Goal: Task Accomplishment & Management: Complete application form

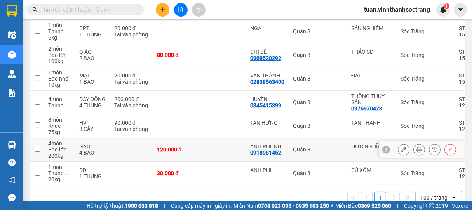
scroll to position [292, 0]
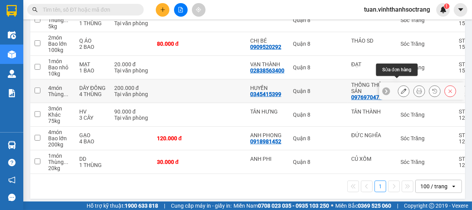
click at [400, 86] on button at bounding box center [403, 92] width 11 height 14
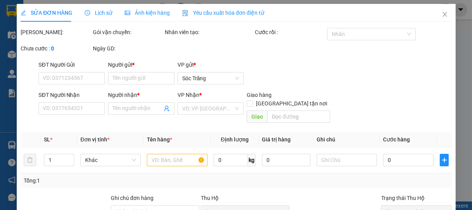
type input "0976970473"
type input "THỐNG THỦY SẢN"
type input "0345415399"
type input "HUYỀN"
type input "200.000"
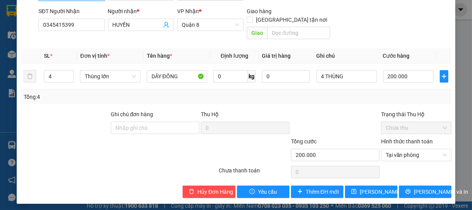
scroll to position [95, 0]
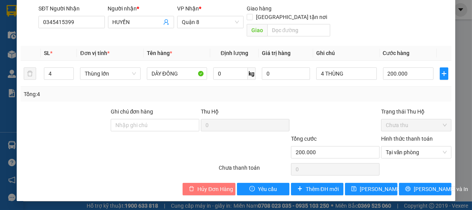
click at [212, 188] on span "Hủy Đơn Hàng" at bounding box center [215, 189] width 36 height 9
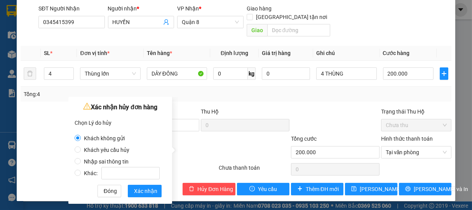
click at [337, 125] on div at bounding box center [335, 121] width 90 height 27
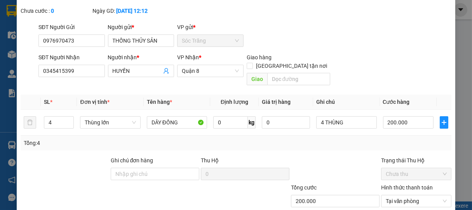
scroll to position [0, 0]
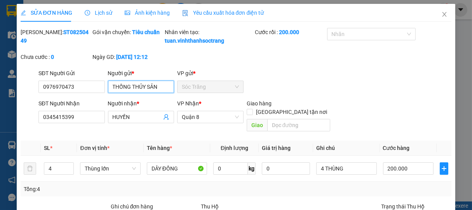
click at [160, 93] on input "THỐNG THỦY SẢN" at bounding box center [141, 87] width 66 height 12
type input "T"
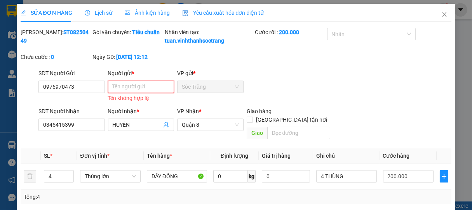
type input "y"
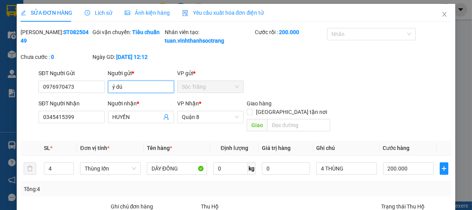
type input "ý dút"
drag, startPoint x: 119, startPoint y: 110, endPoint x: 112, endPoint y: 109, distance: 6.6
click at [119, 110] on div "Ý DÚT - 0977577446" at bounding box center [139, 111] width 56 height 9
type input "0977577446"
type input "Ý DÚT"
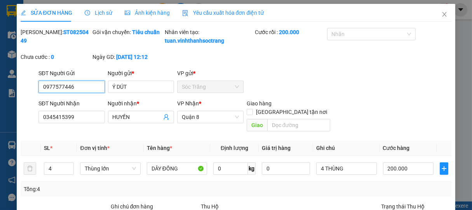
click at [85, 93] on input "0977577446" at bounding box center [71, 87] width 66 height 12
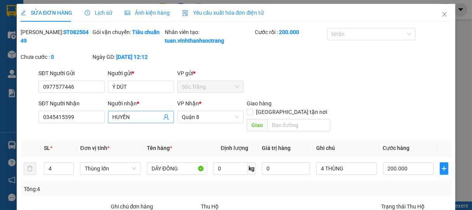
click at [134, 122] on input "HUYỀN" at bounding box center [137, 117] width 49 height 9
click at [127, 141] on div "Ý DÚT - 0977577446" at bounding box center [139, 141] width 56 height 9
type input "0977577446"
type input "Ý DÚT"
click at [122, 168] on span "Thùng lớn" at bounding box center [110, 169] width 51 height 12
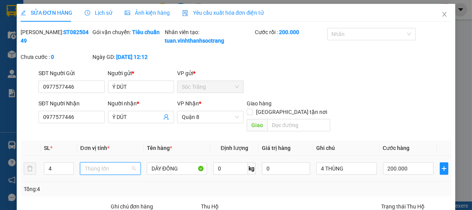
scroll to position [205, 0]
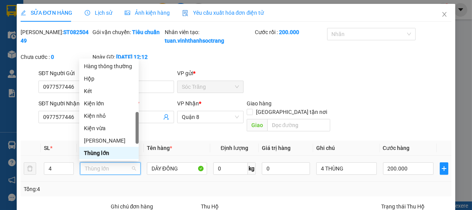
type input "b"
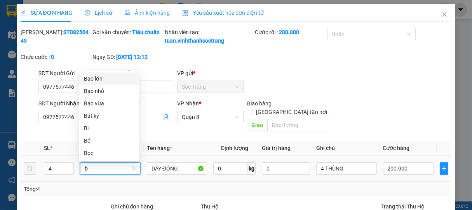
scroll to position [0, 0]
drag, startPoint x: 97, startPoint y: 77, endPoint x: 99, endPoint y: 82, distance: 4.9
click at [97, 78] on div "Bao lớn" at bounding box center [109, 79] width 50 height 9
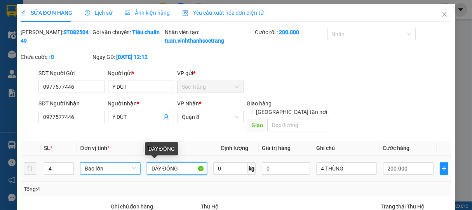
click at [179, 169] on input "DÂY ĐỒNG" at bounding box center [177, 169] width 60 height 12
type input "D"
type input "cải"
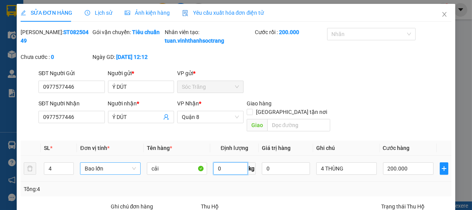
click at [224, 169] on input "0" at bounding box center [230, 169] width 35 height 12
click at [230, 170] on input "0" at bounding box center [230, 169] width 35 height 12
type input "240"
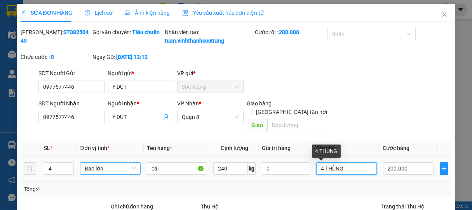
click at [355, 168] on input "4 THÙNG" at bounding box center [346, 169] width 60 height 12
type input "4 BAO"
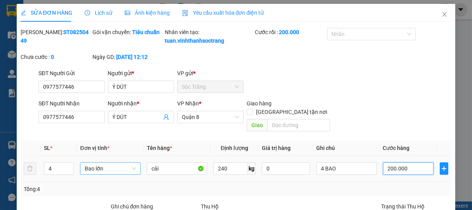
click at [413, 167] on input "200.000" at bounding box center [408, 169] width 50 height 12
type input "0"
drag, startPoint x: 364, startPoint y: 168, endPoint x: 372, endPoint y: 180, distance: 15.1
click at [348, 170] on td "4 BAO" at bounding box center [346, 169] width 66 height 26
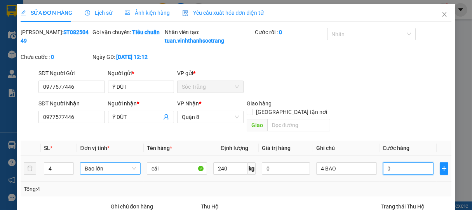
type input "1"
type input "18"
type input "180"
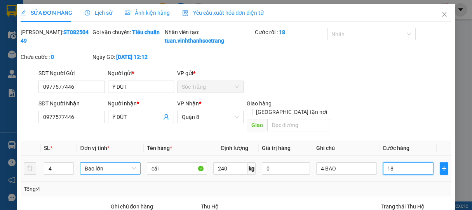
type input "180"
type input "1.800"
type input "18.000"
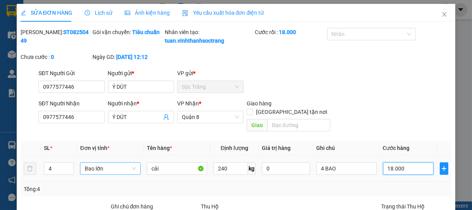
type input "180.000"
click at [353, 32] on div at bounding box center [367, 34] width 77 height 9
type input "180.000"
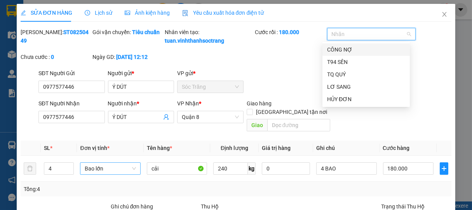
click at [352, 47] on div "CÔNG NỢ" at bounding box center [366, 49] width 78 height 9
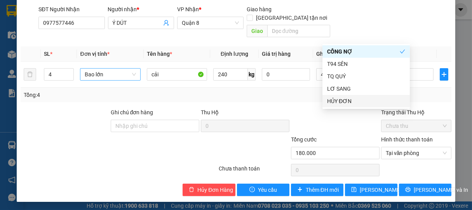
scroll to position [95, 0]
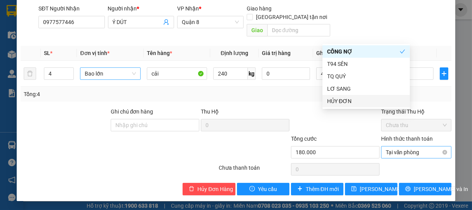
click at [416, 153] on span "Tại văn phòng" at bounding box center [416, 153] width 61 height 12
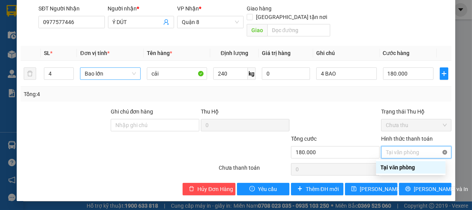
type input "180.000"
click at [422, 151] on input "Hình thức thanh toán" at bounding box center [414, 153] width 56 height 12
click at [420, 153] on input "Hình thức thanh toán" at bounding box center [414, 153] width 56 height 12
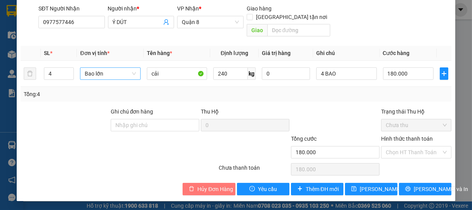
click at [211, 186] on span "Hủy Đơn Hàng" at bounding box center [215, 189] width 36 height 9
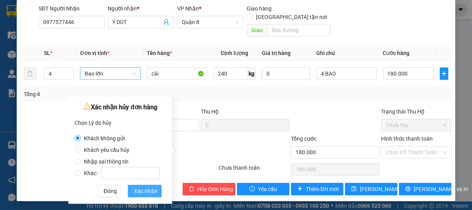
click at [141, 193] on span "Xác nhận" at bounding box center [145, 191] width 23 height 9
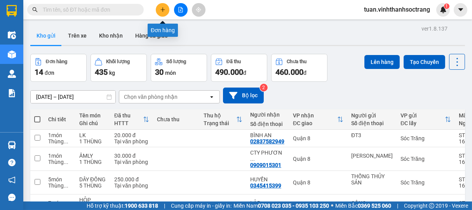
click at [162, 10] on icon "plus" at bounding box center [162, 9] width 4 height 0
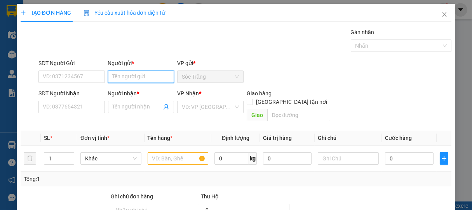
click at [137, 75] on input "Người gửi *" at bounding box center [141, 77] width 66 height 12
type input "Y"
type input "Ý DÚT"
click at [129, 90] on div "Ý DÚT - 0977577446" at bounding box center [139, 92] width 56 height 9
type input "0977577446"
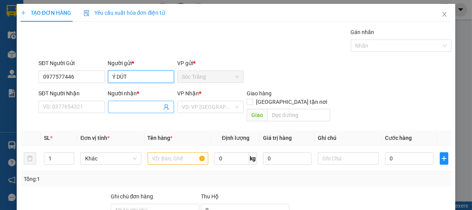
type input "Ý DÚT"
click at [130, 109] on input "Người nhận *" at bounding box center [137, 107] width 49 height 9
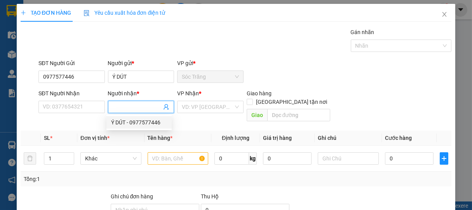
click at [131, 121] on div "Ý DÚT - 0977577446" at bounding box center [139, 122] width 56 height 9
type input "0977577446"
type input "Ý DÚT"
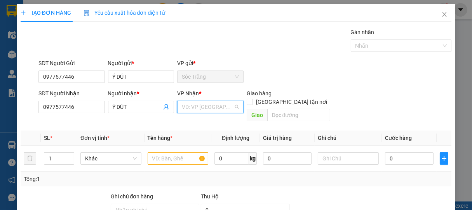
click at [200, 108] on input "search" at bounding box center [208, 107] width 52 height 12
click at [190, 135] on div "Quận 8" at bounding box center [207, 135] width 56 height 9
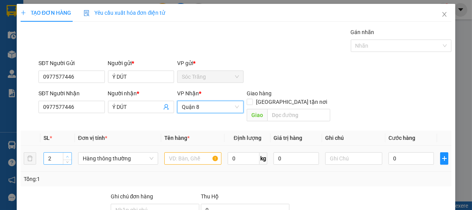
click at [67, 155] on span "up" at bounding box center [67, 157] width 5 height 5
type input "4"
click at [67, 155] on span "up" at bounding box center [67, 157] width 5 height 5
click at [106, 153] on span "Hàng thông thường" at bounding box center [118, 159] width 71 height 12
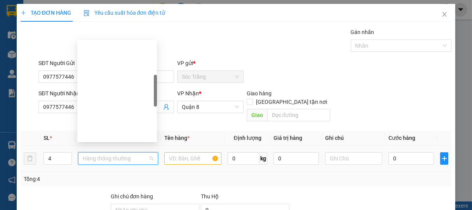
scroll to position [124, 0]
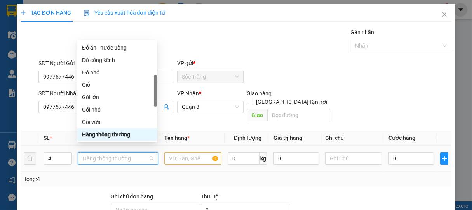
type input "B"
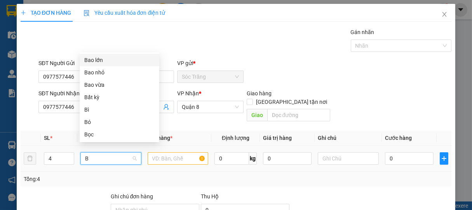
scroll to position [0, 0]
click at [96, 86] on div "Bao vừa" at bounding box center [119, 85] width 70 height 9
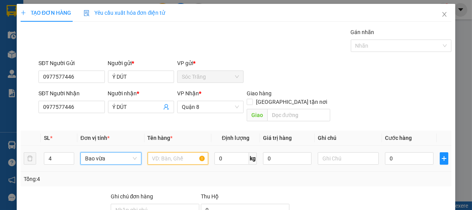
click at [168, 153] on input "text" at bounding box center [178, 159] width 61 height 12
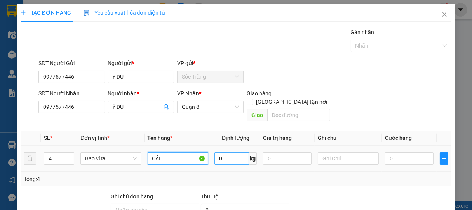
type input "CẢI"
click at [235, 153] on input "0" at bounding box center [231, 159] width 35 height 12
type input "190"
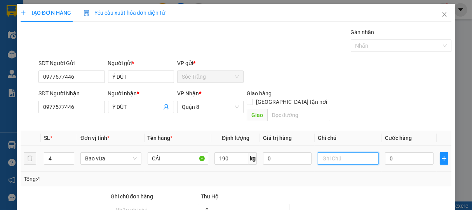
click at [336, 153] on input "text" at bounding box center [348, 159] width 61 height 12
type input "3 L 1 N"
click at [409, 153] on input "0" at bounding box center [409, 159] width 49 height 12
type input "1"
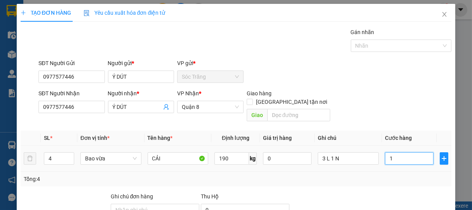
type input "1"
type input "16"
type input "165"
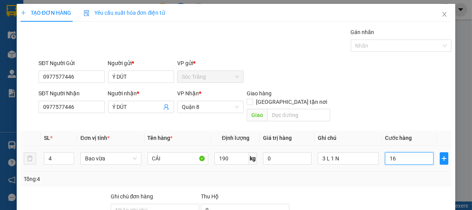
type input "165"
type input "1.650"
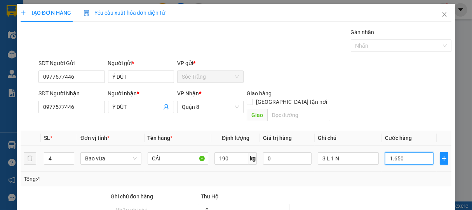
type input "16.500"
type input "165.000"
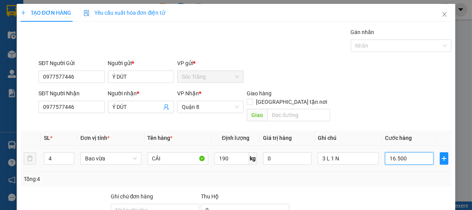
type input "165.000"
click at [359, 47] on div at bounding box center [397, 45] width 89 height 9
type input "165.000"
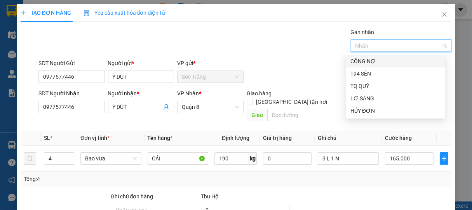
click at [363, 63] on div "CÔNG NỢ" at bounding box center [395, 61] width 90 height 9
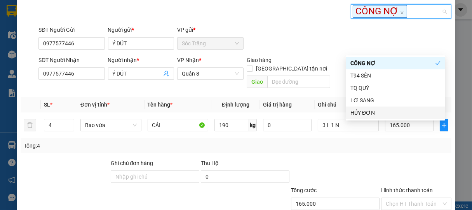
scroll to position [78, 0]
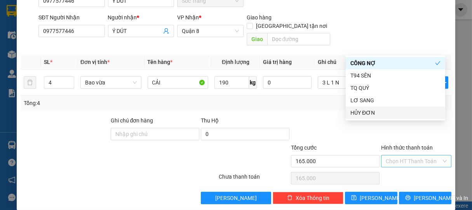
click at [403, 156] on input "Hình thức thanh toán" at bounding box center [414, 162] width 56 height 12
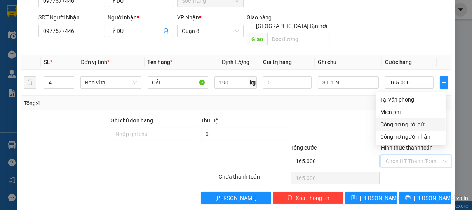
click at [416, 129] on div "Công nợ người gửi" at bounding box center [411, 124] width 70 height 12
type input "0"
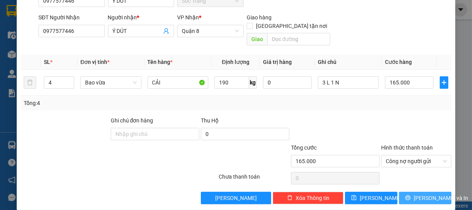
click at [414, 194] on span "[PERSON_NAME] và In" at bounding box center [441, 198] width 54 height 9
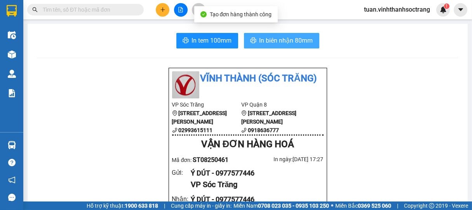
click at [285, 40] on span "In biên nhận 80mm" at bounding box center [286, 41] width 54 height 10
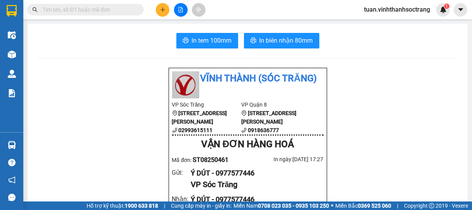
click at [162, 8] on icon "plus" at bounding box center [162, 9] width 5 height 5
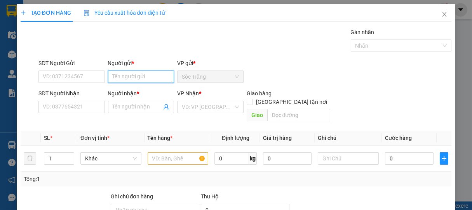
click at [137, 73] on input "Người gửi *" at bounding box center [141, 77] width 66 height 12
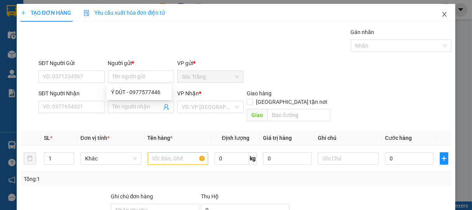
click at [441, 14] on icon "close" at bounding box center [444, 14] width 6 height 6
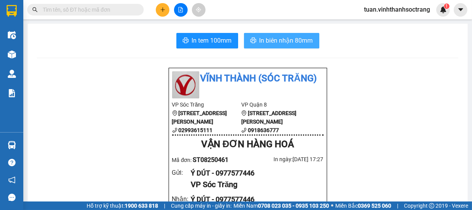
drag, startPoint x: 283, startPoint y: 43, endPoint x: 281, endPoint y: 38, distance: 4.9
click at [283, 42] on span "In biên nhận 80mm" at bounding box center [286, 41] width 54 height 10
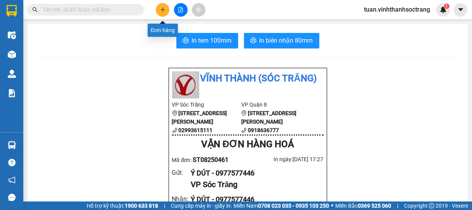
click at [163, 11] on icon "plus" at bounding box center [162, 9] width 5 height 5
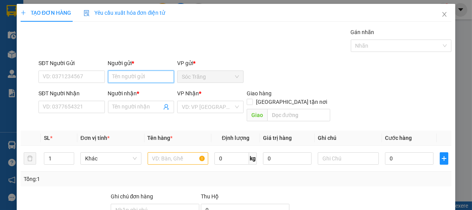
click at [139, 77] on input "Người gửi *" at bounding box center [141, 77] width 66 height 12
type input "A"
type input "ÁI I"
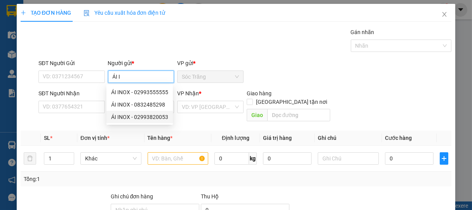
click at [133, 116] on div "ÁI INOX - 02993820053" at bounding box center [139, 117] width 57 height 9
type input "02993820053"
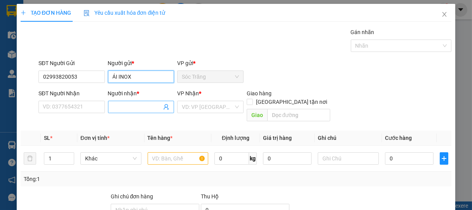
type input "ÁI INOX"
click at [131, 106] on input "Người nhận *" at bounding box center [137, 107] width 49 height 9
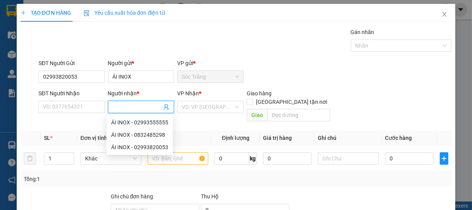
type input "D"
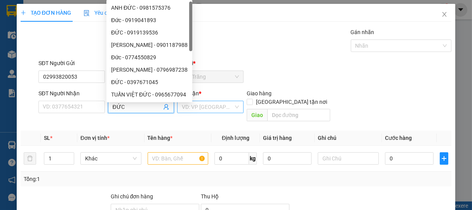
type input "ĐỨC"
click at [208, 111] on input "search" at bounding box center [208, 107] width 52 height 12
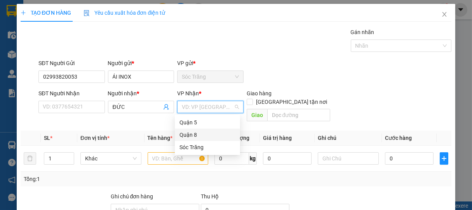
click at [193, 134] on div "Quận 8" at bounding box center [207, 135] width 56 height 9
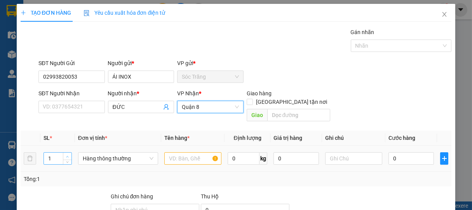
type input "2"
click at [69, 155] on span "up" at bounding box center [67, 157] width 5 height 5
click at [115, 153] on span "Hàng thông thường" at bounding box center [118, 159] width 71 height 12
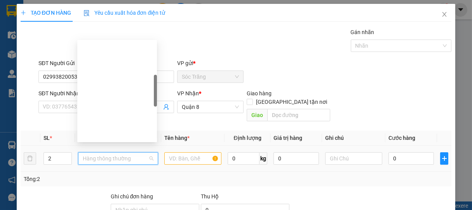
scroll to position [124, 0]
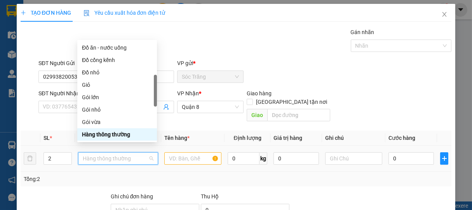
type input "B"
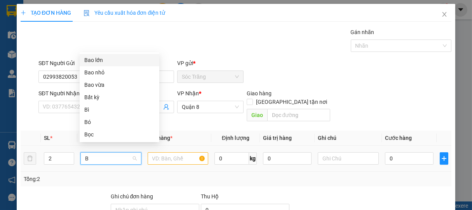
scroll to position [0, 0]
click at [95, 87] on div "Bao vừa" at bounding box center [119, 85] width 70 height 9
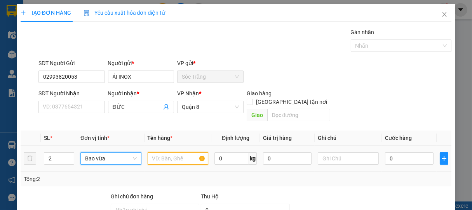
click at [179, 153] on input "text" at bounding box center [178, 159] width 61 height 12
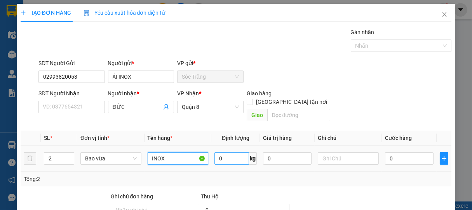
type input "INOX"
click at [233, 153] on input "0" at bounding box center [231, 159] width 35 height 12
type input "49"
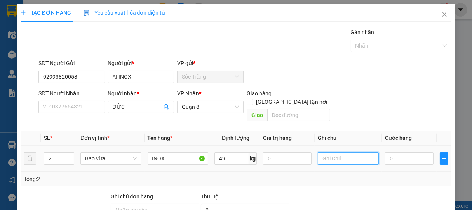
click at [333, 153] on input "text" at bounding box center [348, 159] width 61 height 12
type input "2 BAO"
click at [411, 153] on input "0" at bounding box center [409, 159] width 49 height 12
type input "3"
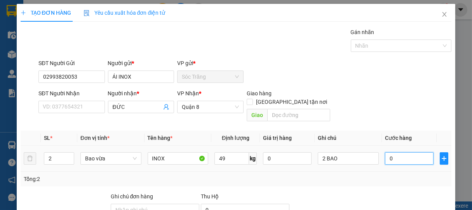
type input "3"
type input "39"
type input "390"
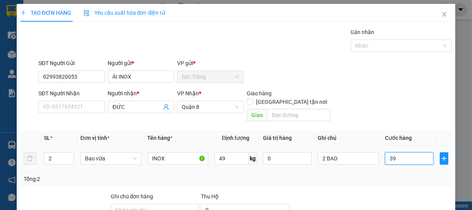
type input "390"
type input "3.900"
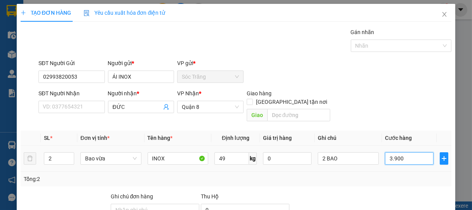
type input "39.000"
click at [368, 45] on div at bounding box center [397, 45] width 89 height 9
type input "39.000"
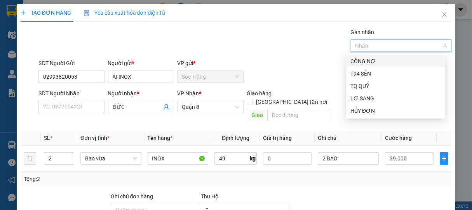
click at [367, 61] on div "CÔNG NỢ" at bounding box center [395, 61] width 90 height 9
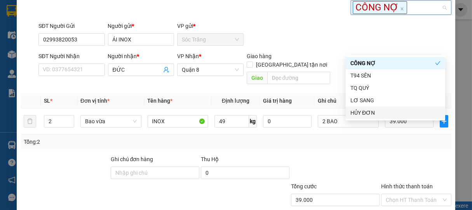
scroll to position [78, 0]
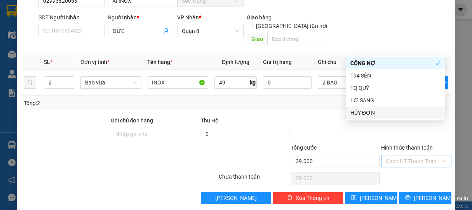
click at [396, 156] on input "Hình thức thanh toán" at bounding box center [414, 162] width 56 height 12
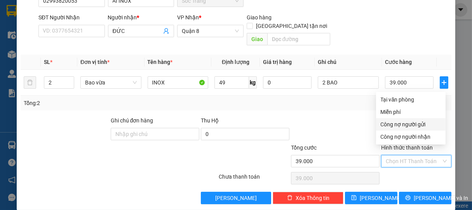
click at [397, 122] on div "Công nợ người gửi" at bounding box center [411, 124] width 60 height 9
type input "0"
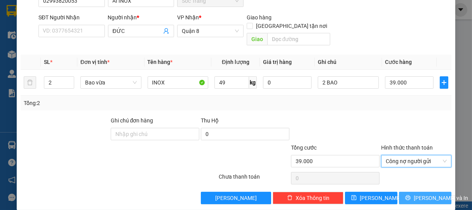
click at [424, 194] on span "[PERSON_NAME] và In" at bounding box center [441, 198] width 54 height 9
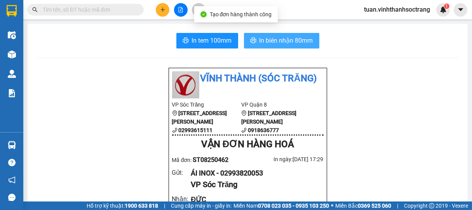
click at [286, 38] on span "In biên nhận 80mm" at bounding box center [286, 41] width 54 height 10
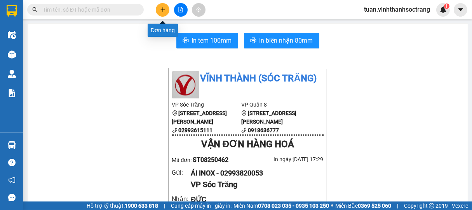
click at [162, 7] on button at bounding box center [163, 10] width 14 height 14
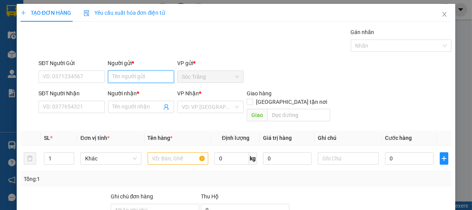
click at [151, 77] on input "Người gửi *" at bounding box center [141, 77] width 66 height 12
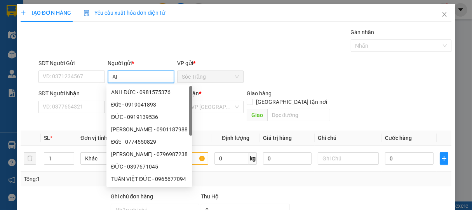
type input "A"
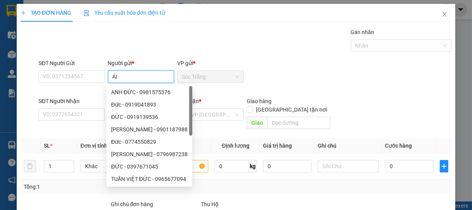
type input "ÁI I"
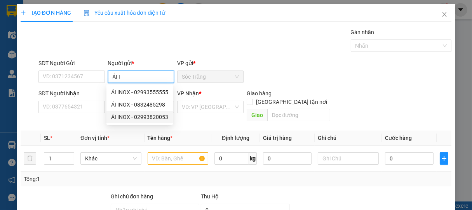
click at [141, 116] on div "ÁI INOX - 02993820053" at bounding box center [139, 117] width 57 height 9
type input "02993820053"
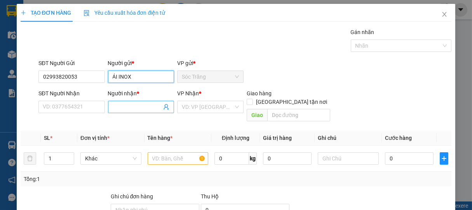
type input "ÁI INOX"
click at [127, 107] on input "Người nhận *" at bounding box center [137, 107] width 49 height 9
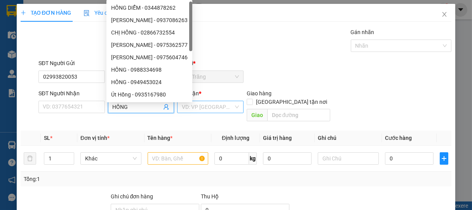
type input "HỒNG"
click at [197, 112] on input "search" at bounding box center [208, 107] width 52 height 12
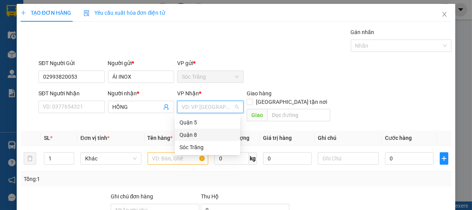
click at [190, 133] on div "Quận 8" at bounding box center [207, 135] width 56 height 9
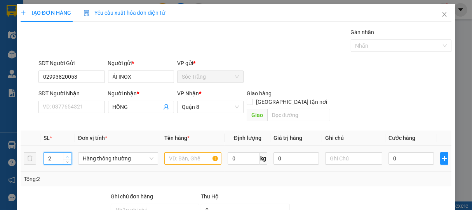
click at [68, 156] on icon "up" at bounding box center [67, 157] width 3 height 3
type input "3"
click at [68, 156] on icon "up" at bounding box center [67, 157] width 3 height 3
click at [102, 153] on span "Hàng thông thường" at bounding box center [118, 159] width 71 height 12
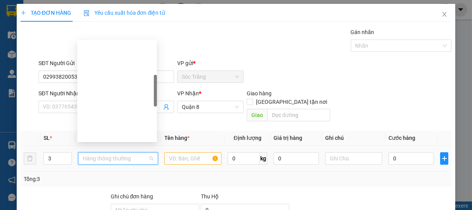
scroll to position [124, 0]
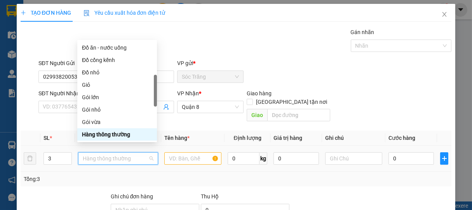
type input "B"
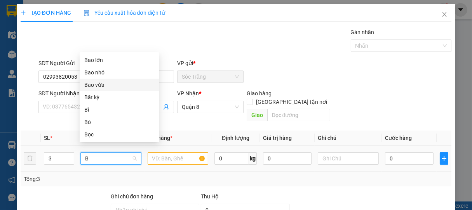
click at [90, 85] on div "Bao vừa" at bounding box center [119, 85] width 70 height 9
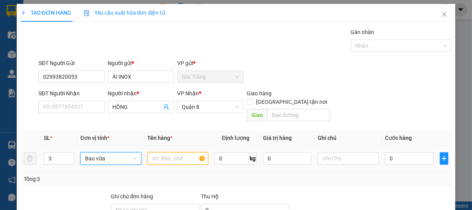
click at [174, 153] on input "text" at bounding box center [178, 159] width 61 height 12
type input "INOX"
click at [233, 153] on input "0" at bounding box center [231, 159] width 35 height 12
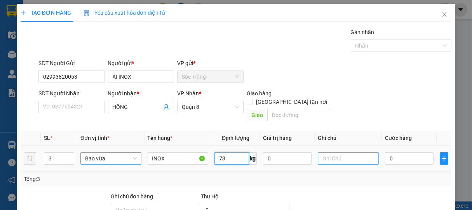
type input "73"
click at [330, 153] on input "text" at bounding box center [348, 159] width 61 height 12
type input "3 BAO"
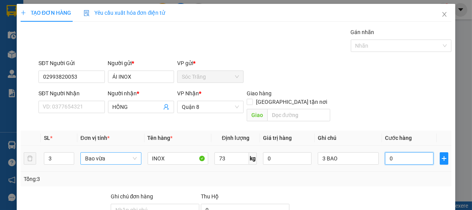
click at [390, 155] on input "0" at bounding box center [409, 159] width 49 height 12
type input "5"
type input "58"
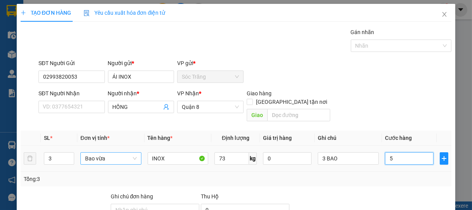
type input "58"
type input "580"
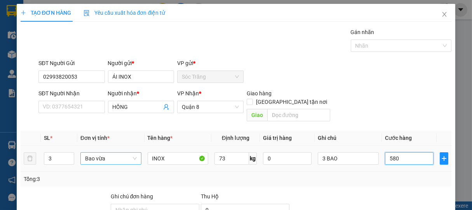
type input "5.800"
type input "58.000"
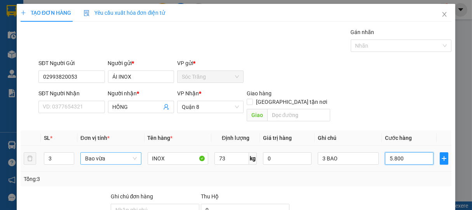
type input "58.000"
click at [365, 44] on div at bounding box center [397, 45] width 89 height 9
type input "58.000"
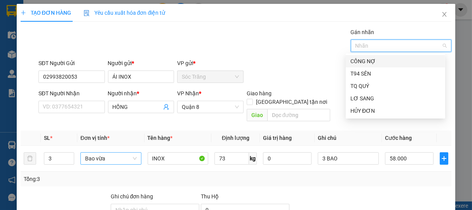
click at [363, 61] on div "CÔNG NỢ" at bounding box center [395, 61] width 90 height 9
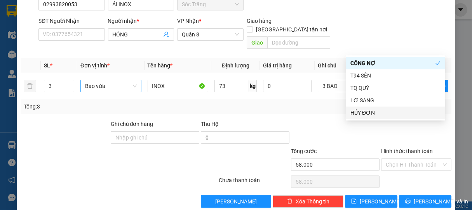
scroll to position [78, 0]
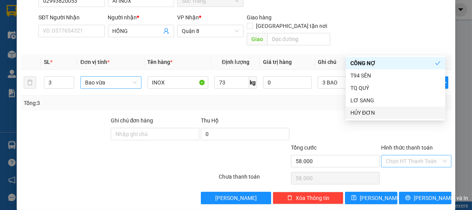
click at [396, 156] on input "Hình thức thanh toán" at bounding box center [414, 162] width 56 height 12
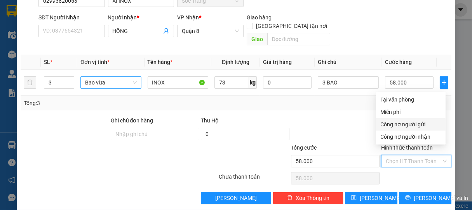
click at [402, 127] on div "Công nợ người gửi" at bounding box center [411, 124] width 60 height 9
type input "0"
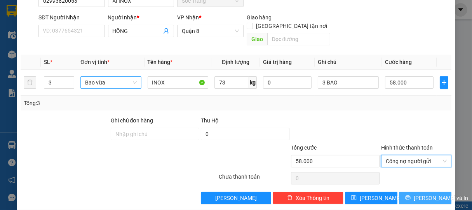
click at [440, 192] on button "[PERSON_NAME] và In" at bounding box center [425, 198] width 52 height 12
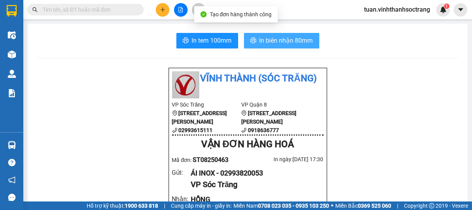
click at [290, 44] on span "In biên nhận 80mm" at bounding box center [286, 41] width 54 height 10
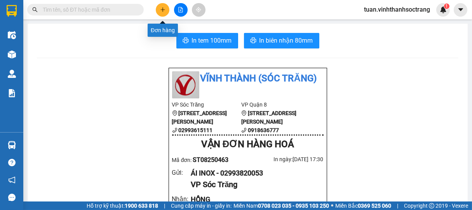
click at [161, 11] on icon "plus" at bounding box center [162, 9] width 5 height 5
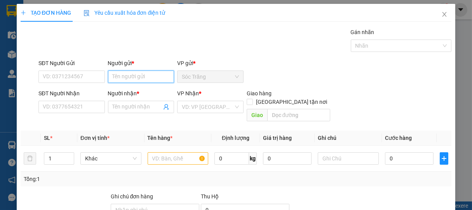
click at [141, 77] on input "Người gửi *" at bounding box center [141, 77] width 66 height 12
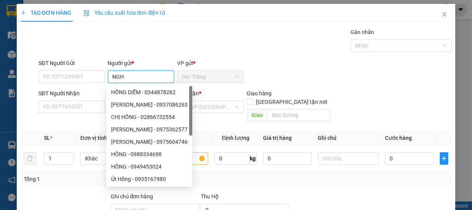
type input "NGHỈ"
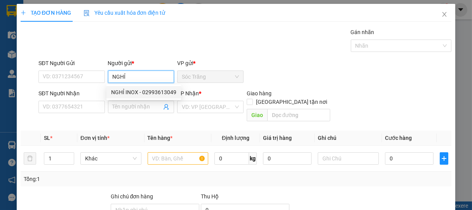
click at [136, 93] on div "NGHỈ INOX - 02993613049" at bounding box center [143, 92] width 65 height 9
type input "02993613049"
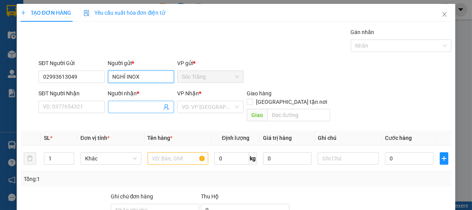
type input "NGHỈ INOX"
click at [133, 109] on input "Người nhận *" at bounding box center [137, 107] width 49 height 9
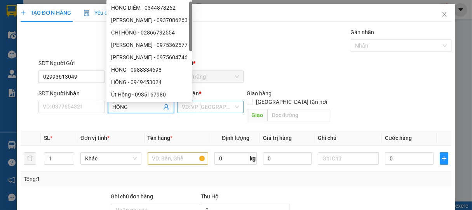
type input "HỒNG"
click at [207, 108] on input "search" at bounding box center [208, 107] width 52 height 12
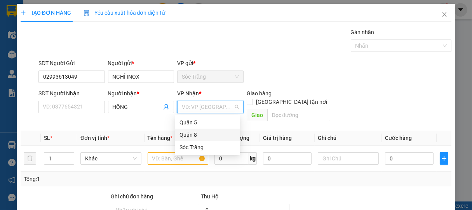
click at [188, 132] on div "Quận 8" at bounding box center [207, 135] width 56 height 9
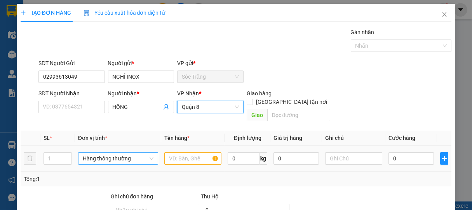
click at [110, 153] on span "Hàng thông thường" at bounding box center [118, 159] width 71 height 12
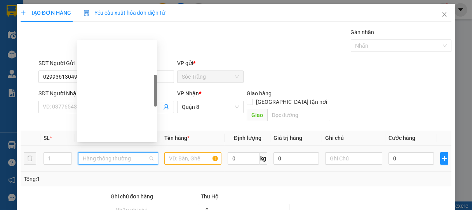
scroll to position [124, 0]
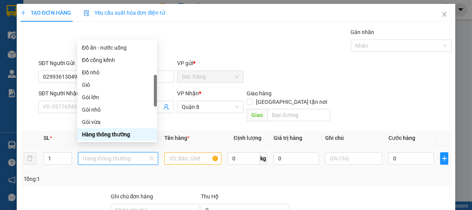
type input "B"
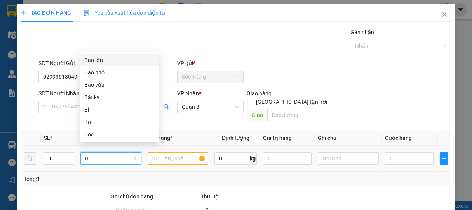
scroll to position [0, 0]
click at [95, 86] on div "Bao vừa" at bounding box center [119, 85] width 70 height 9
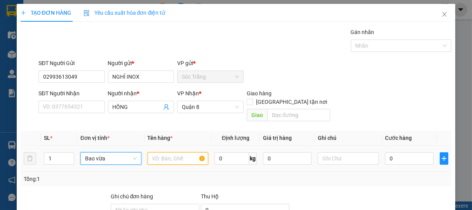
click at [174, 153] on input "text" at bounding box center [178, 159] width 61 height 12
type input "INOX"
click at [224, 153] on input "0" at bounding box center [231, 159] width 35 height 12
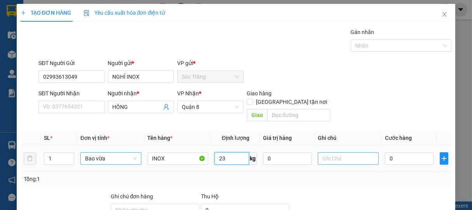
type input "23"
click at [338, 153] on input "text" at bounding box center [348, 159] width 61 height 12
type input "1 BAO"
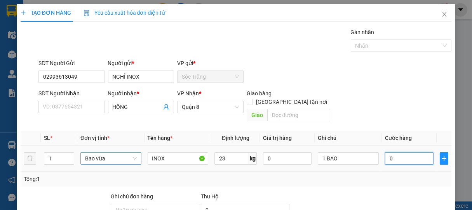
click at [398, 153] on input "0" at bounding box center [409, 159] width 49 height 12
type input "2"
type input "20"
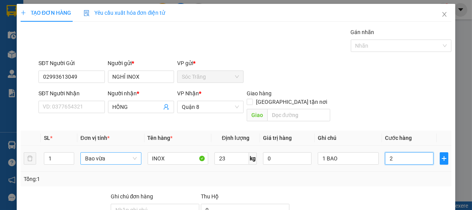
type input "20"
type input "200"
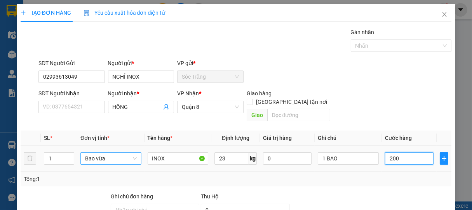
type input "2.000"
type input "20.000"
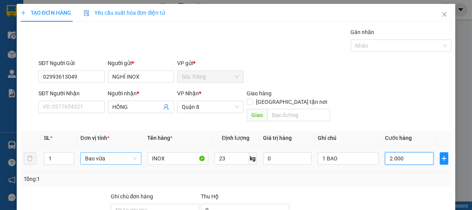
type input "20.000"
click at [362, 44] on div at bounding box center [397, 45] width 89 height 9
type input "20.000"
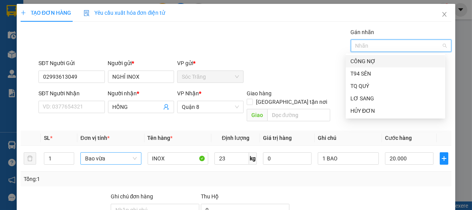
click at [363, 62] on div "CÔNG NỢ" at bounding box center [395, 61] width 90 height 9
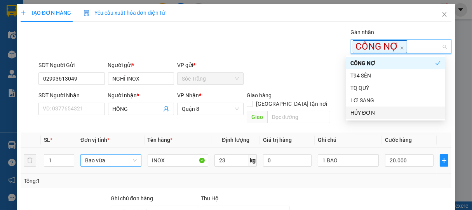
scroll to position [78, 0]
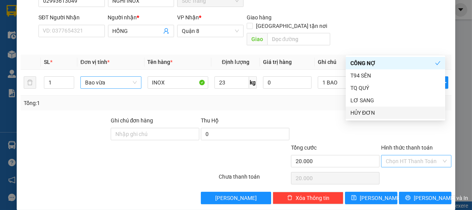
click at [409, 156] on input "Hình thức thanh toán" at bounding box center [414, 162] width 56 height 12
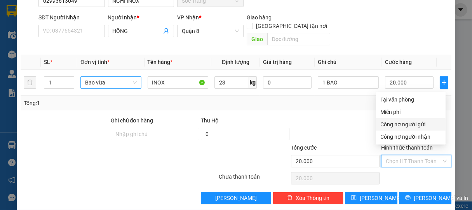
drag, startPoint x: 398, startPoint y: 122, endPoint x: 400, endPoint y: 130, distance: 8.1
click at [398, 123] on div "Công nợ người gửi" at bounding box center [411, 124] width 60 height 9
type input "0"
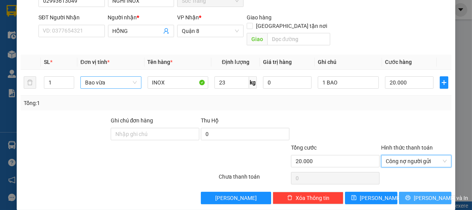
click at [424, 194] on span "[PERSON_NAME] và In" at bounding box center [441, 198] width 54 height 9
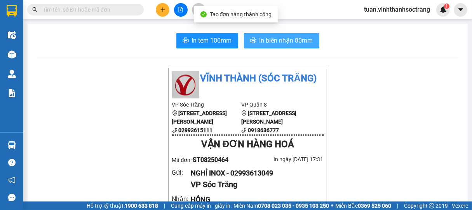
click at [291, 47] on button "In biên nhận 80mm" at bounding box center [281, 41] width 75 height 16
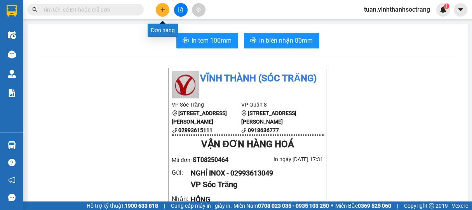
click at [159, 6] on button at bounding box center [163, 10] width 14 height 14
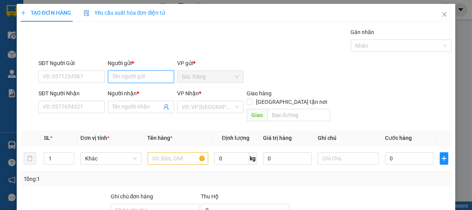
click at [144, 76] on input "Người gửi *" at bounding box center [141, 77] width 66 height 12
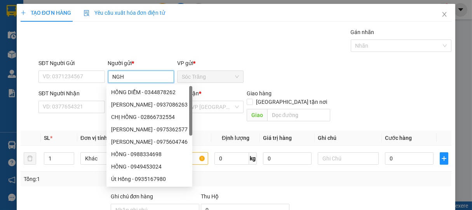
type input "NGHỈ"
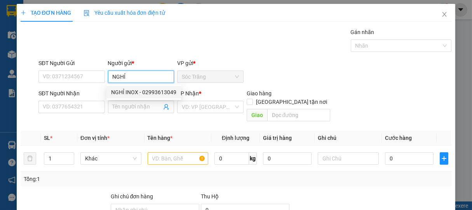
click at [131, 91] on div "NGHỈ INOX - 02993613049" at bounding box center [143, 92] width 65 height 9
type input "02993613049"
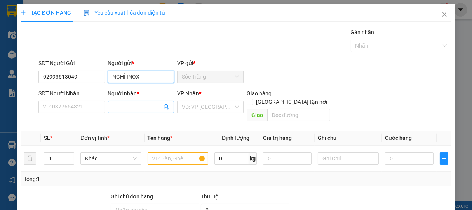
type input "NGHỈ INOX"
click at [134, 106] on input "Người nhận *" at bounding box center [137, 107] width 49 height 9
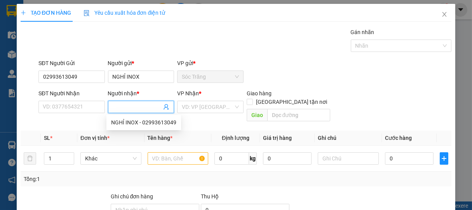
type input "D"
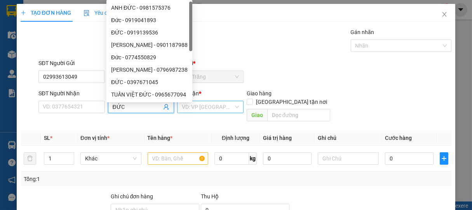
type input "ĐỨC"
click at [198, 112] on input "search" at bounding box center [208, 107] width 52 height 12
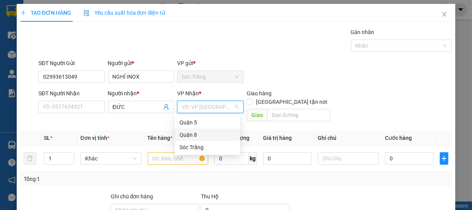
click at [189, 138] on div "Quận 8" at bounding box center [207, 135] width 56 height 9
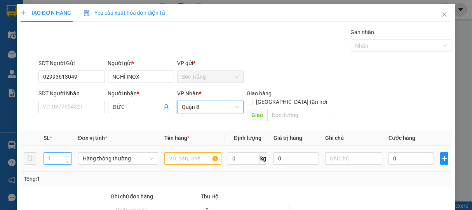
click at [68, 155] on span "up" at bounding box center [67, 157] width 5 height 5
type input "2"
click at [99, 153] on span "Hàng thông thường" at bounding box center [118, 159] width 71 height 12
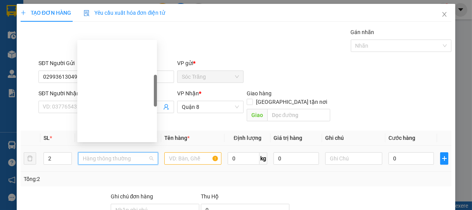
scroll to position [124, 0]
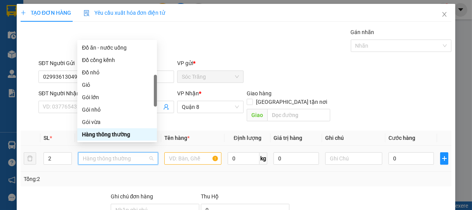
type input "B"
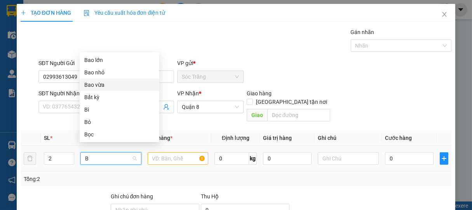
click at [96, 88] on div "Bao vừa" at bounding box center [119, 85] width 70 height 9
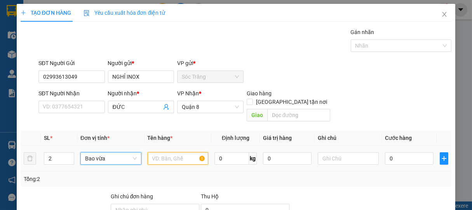
click at [170, 153] on input "text" at bounding box center [178, 159] width 61 height 12
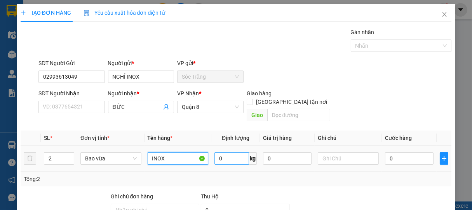
type input "INOX"
click at [224, 153] on input "0" at bounding box center [231, 159] width 35 height 12
type input "96"
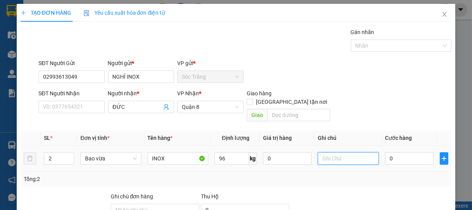
click at [323, 153] on input "text" at bounding box center [348, 159] width 61 height 12
type input "2 BAO"
click at [404, 153] on input "0" at bounding box center [409, 159] width 49 height 12
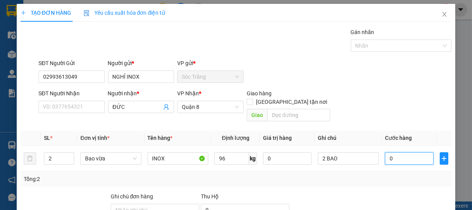
type input "6"
type input "60"
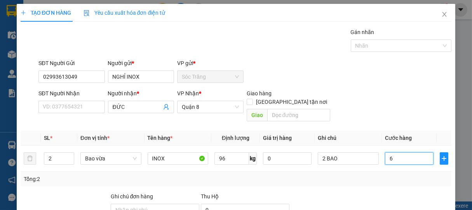
type input "60"
type input "600"
type input "6.000"
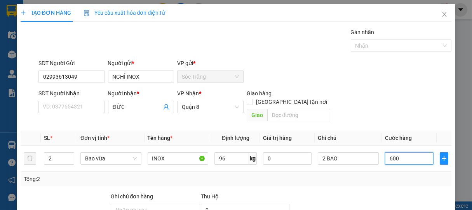
type input "6.000"
type input "60.000"
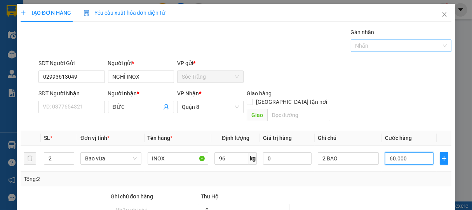
click at [362, 47] on div at bounding box center [397, 45] width 89 height 9
type input "60.000"
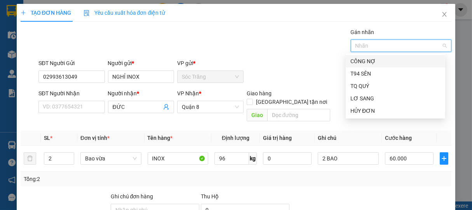
drag, startPoint x: 363, startPoint y: 62, endPoint x: 366, endPoint y: 66, distance: 5.1
click at [365, 63] on div "CÔNG NỢ" at bounding box center [395, 61] width 90 height 9
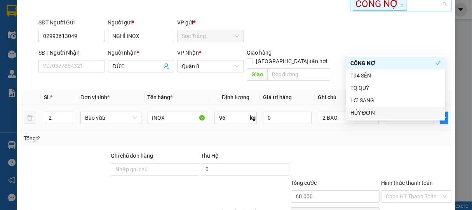
scroll to position [78, 0]
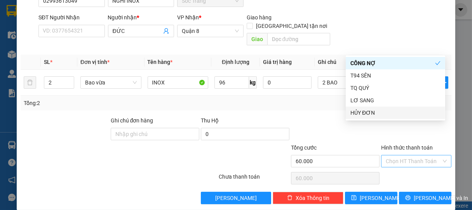
click at [403, 156] on input "Hình thức thanh toán" at bounding box center [414, 162] width 56 height 12
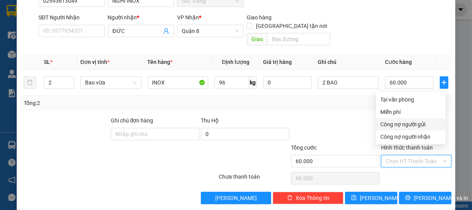
click at [404, 122] on div "Công nợ người gửi" at bounding box center [411, 124] width 60 height 9
type input "0"
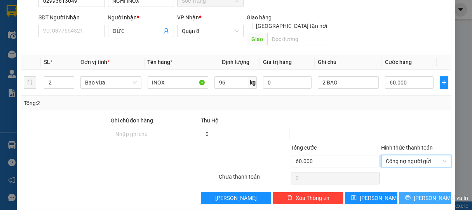
click at [422, 194] on span "[PERSON_NAME] và In" at bounding box center [441, 198] width 54 height 9
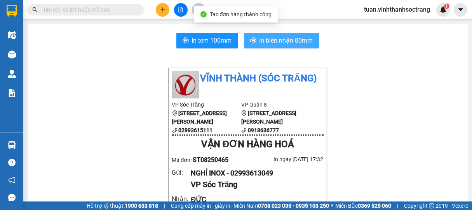
click at [281, 41] on span "In biên nhận 80mm" at bounding box center [286, 41] width 54 height 10
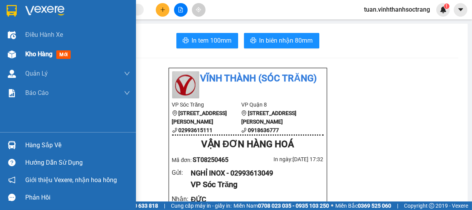
drag, startPoint x: 49, startPoint y: 53, endPoint x: 82, endPoint y: 59, distance: 32.8
click at [49, 53] on span "Kho hàng" at bounding box center [38, 53] width 27 height 7
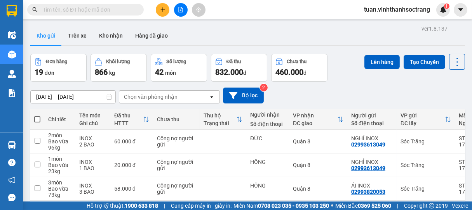
click at [165, 7] on icon "plus" at bounding box center [162, 9] width 5 height 5
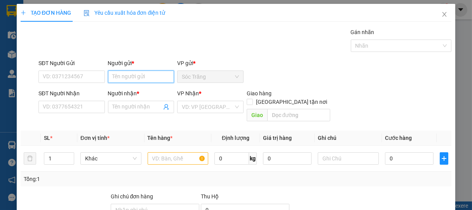
click at [146, 73] on input "Người gửi *" at bounding box center [141, 77] width 66 height 12
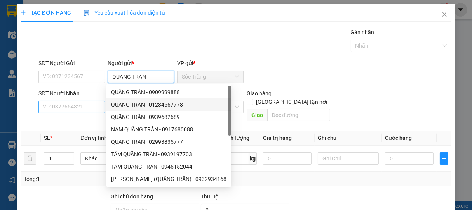
type input "QUÃNG TRÂN"
click at [90, 109] on input "SĐT Người Nhận" at bounding box center [71, 107] width 66 height 12
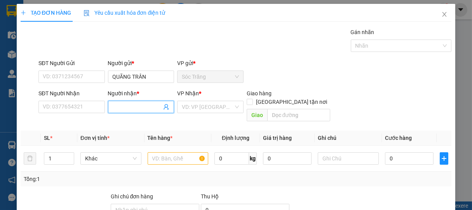
click at [130, 107] on input "Người nhận *" at bounding box center [137, 107] width 49 height 9
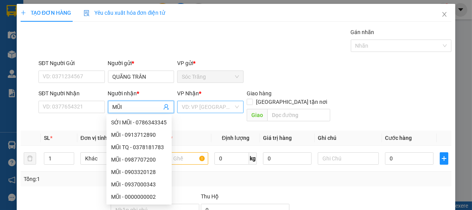
type input "MŨI"
click at [207, 110] on input "search" at bounding box center [208, 107] width 52 height 12
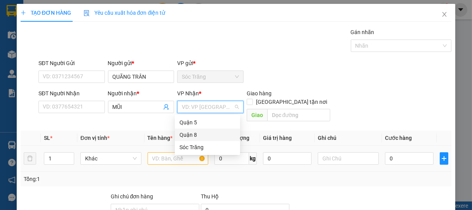
drag, startPoint x: 187, startPoint y: 134, endPoint x: 185, endPoint y: 138, distance: 4.2
click at [187, 135] on div "Quận 8" at bounding box center [207, 135] width 56 height 9
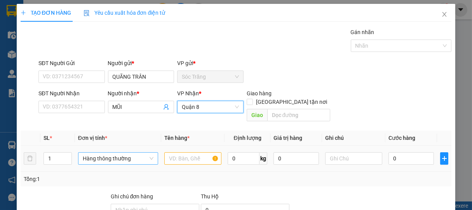
click at [121, 153] on span "Hàng thông thường" at bounding box center [118, 159] width 71 height 12
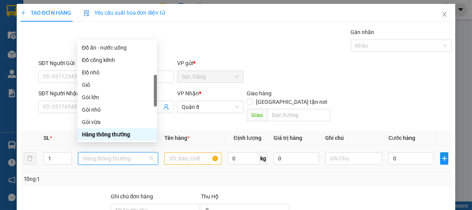
type input "T"
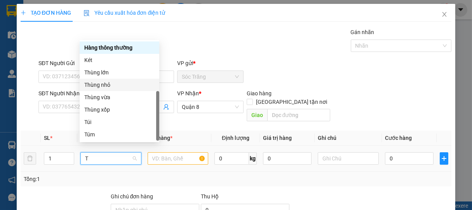
drag, startPoint x: 98, startPoint y: 87, endPoint x: 116, endPoint y: 113, distance: 31.0
click at [99, 87] on div "Thùng nhỏ" at bounding box center [119, 85] width 70 height 9
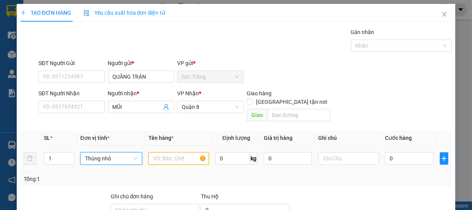
click at [174, 156] on input "text" at bounding box center [178, 159] width 61 height 12
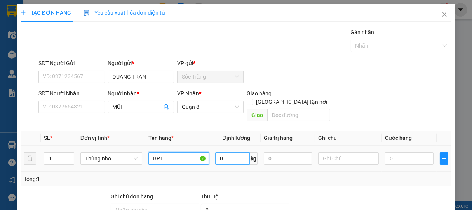
type input "BPT"
click at [224, 153] on input "0" at bounding box center [232, 159] width 35 height 12
type input "10"
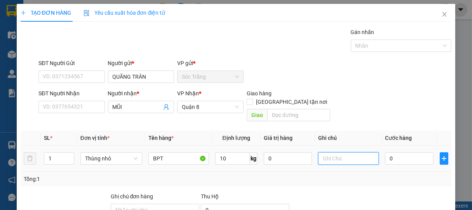
click at [331, 153] on input "text" at bounding box center [348, 159] width 61 height 12
type input "1 THÙNG"
click at [391, 153] on input "0" at bounding box center [409, 159] width 49 height 12
type input "2"
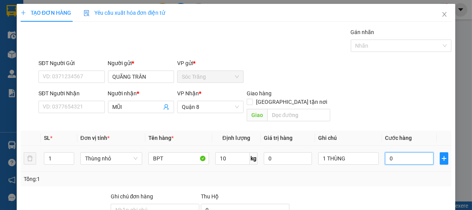
type input "2"
type input "20"
type input "200"
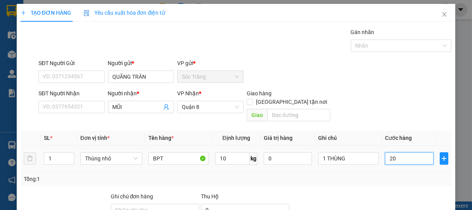
type input "200"
type input "2.000"
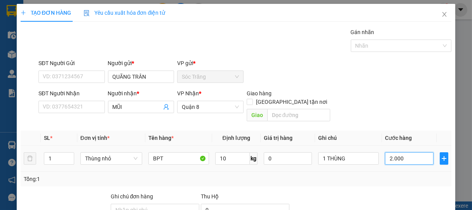
type input "20.000"
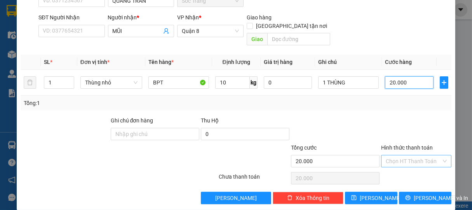
type input "20.000"
click at [407, 156] on input "Hình thức thanh toán" at bounding box center [414, 162] width 56 height 12
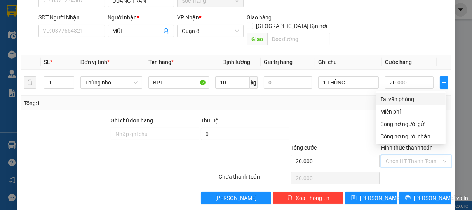
click at [406, 96] on div "Tại văn phòng" at bounding box center [411, 99] width 60 height 9
type input "0"
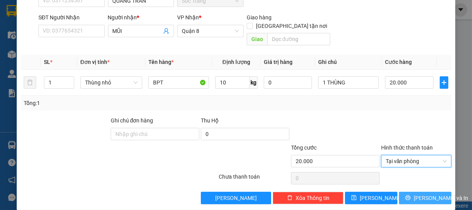
click at [417, 194] on span "[PERSON_NAME] và In" at bounding box center [441, 198] width 54 height 9
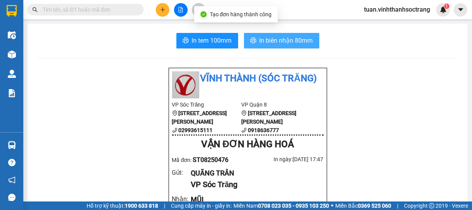
click at [303, 45] on button "In biên nhận 80mm" at bounding box center [281, 41] width 75 height 16
click at [288, 42] on span "In biên nhận 80mm" at bounding box center [286, 41] width 54 height 10
